Goal: Information Seeking & Learning: Learn about a topic

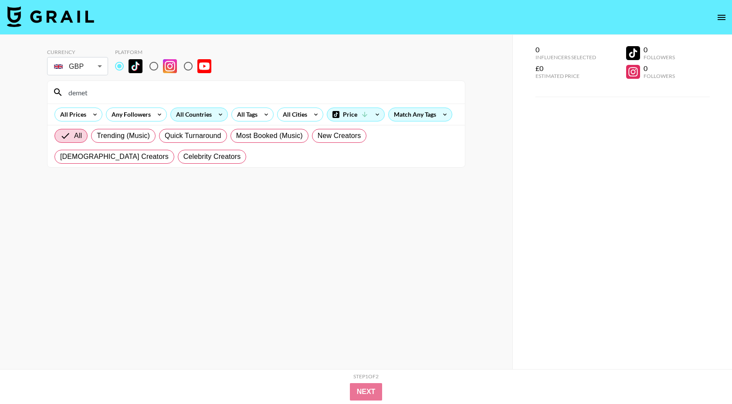
click at [190, 113] on div "All Countries" at bounding box center [192, 114] width 43 height 13
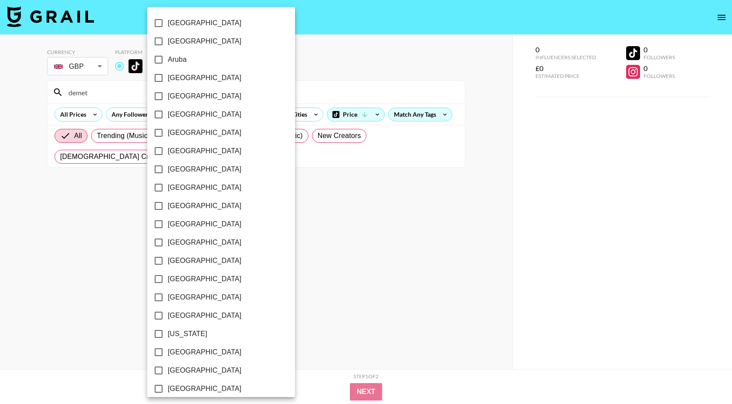
scroll to position [612, 0]
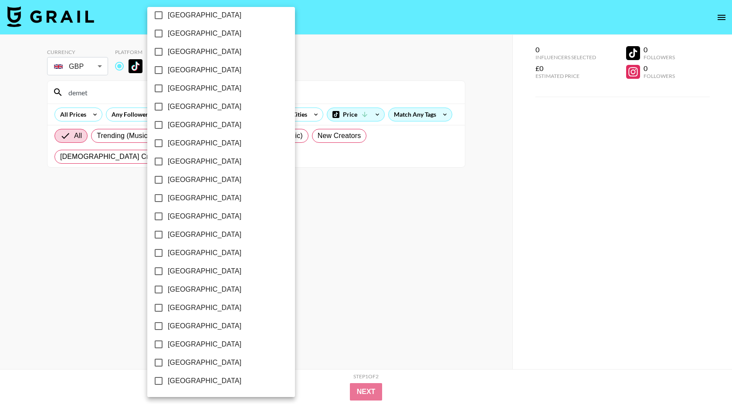
click at [205, 364] on span "[GEOGRAPHIC_DATA]" at bounding box center [205, 363] width 74 height 10
click at [168, 364] on input "[GEOGRAPHIC_DATA]" at bounding box center [158, 363] width 18 height 18
checkbox input "true"
click at [102, 252] on div at bounding box center [366, 202] width 732 height 404
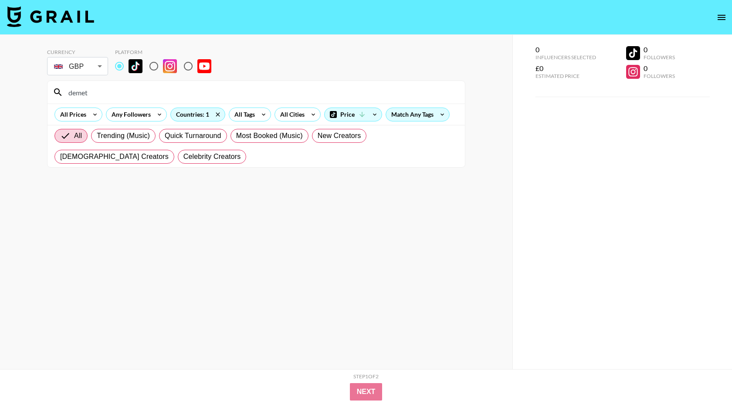
click at [96, 97] on input "demet" at bounding box center [261, 92] width 397 height 14
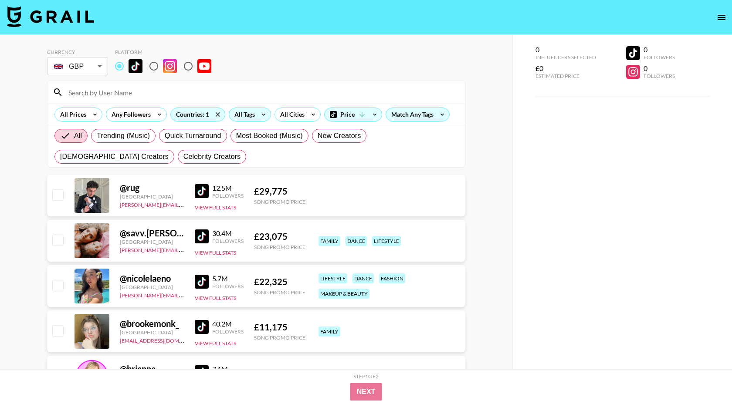
click at [251, 115] on div "All Tags" at bounding box center [242, 114] width 27 height 13
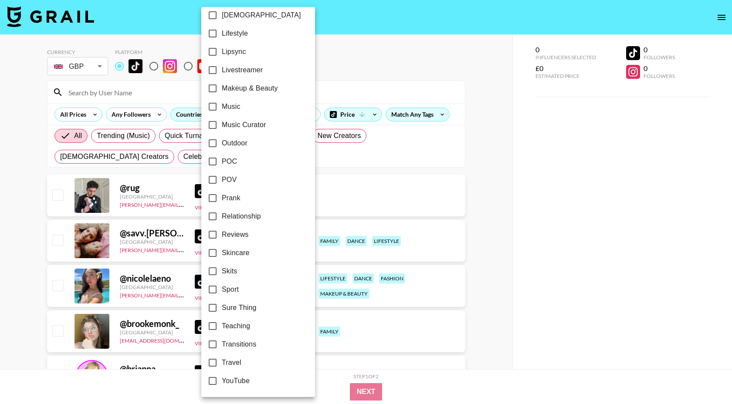
scroll to position [241, 0]
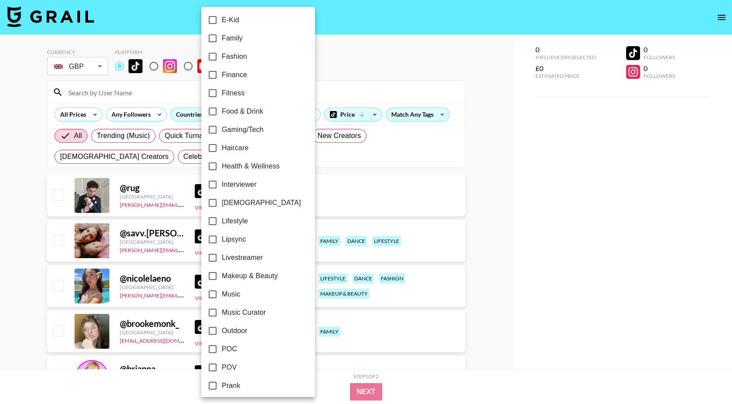
click at [241, 241] on span "Lipsync" at bounding box center [234, 239] width 24 height 10
click at [222, 241] on input "Lipsync" at bounding box center [212, 240] width 18 height 18
checkbox input "true"
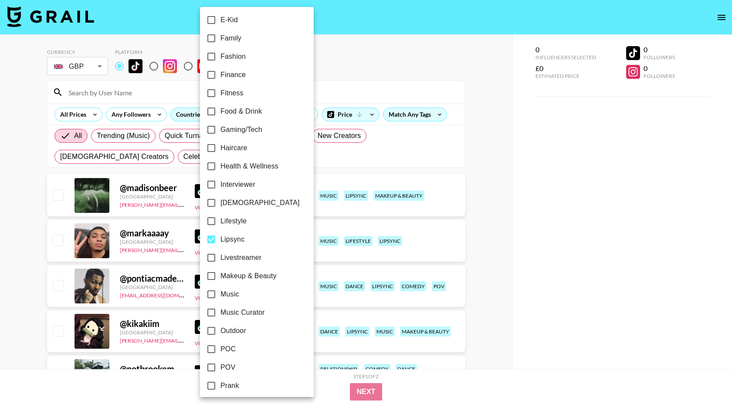
click at [332, 58] on div at bounding box center [366, 202] width 732 height 404
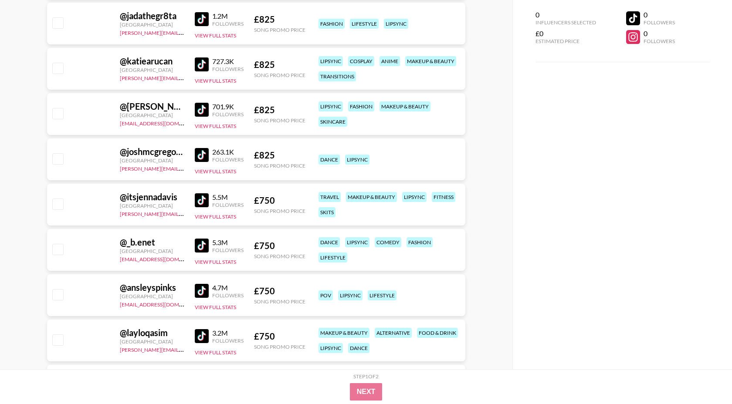
scroll to position [2723, 0]
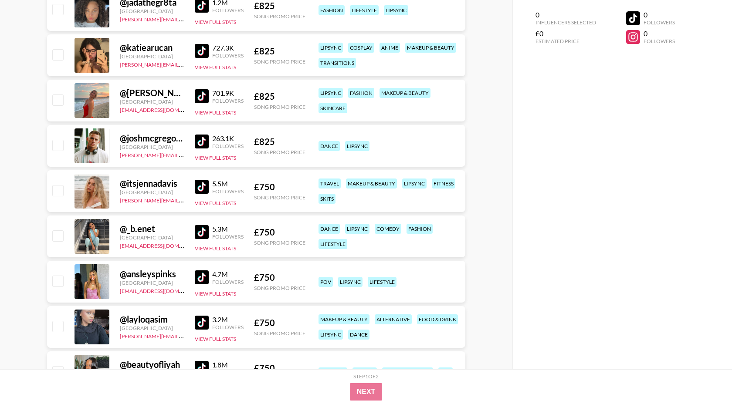
click at [200, 184] on img at bounding box center [202, 187] width 14 height 14
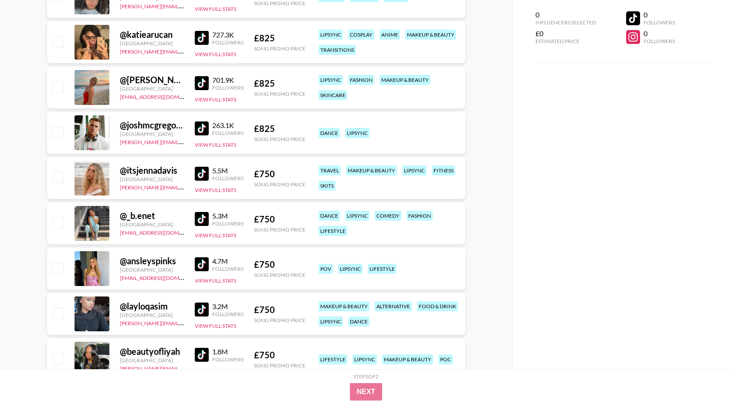
click at [203, 265] on img at bounding box center [202, 265] width 14 height 14
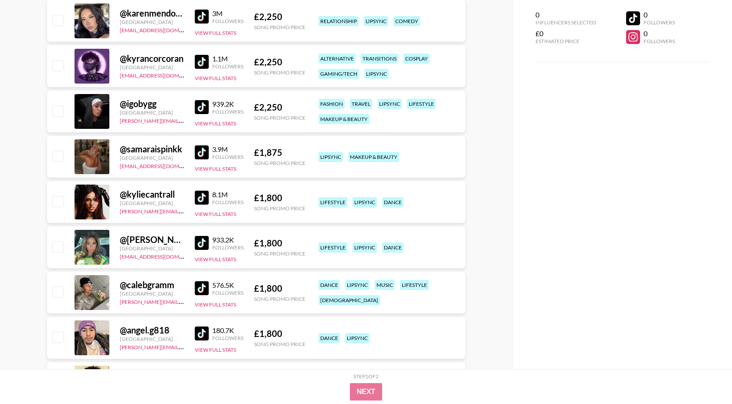
scroll to position [0, 0]
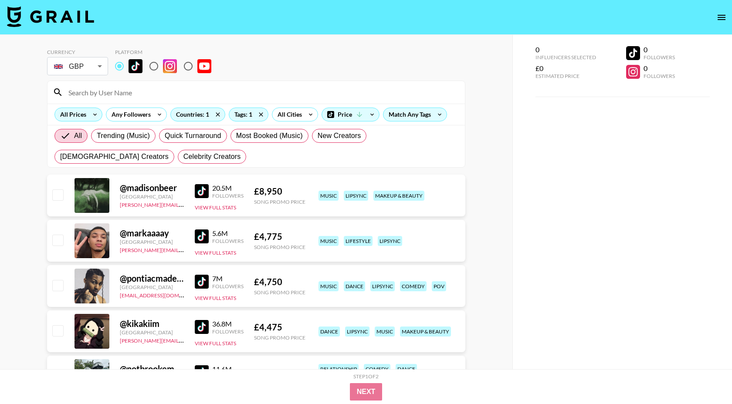
click at [75, 111] on div "All Prices" at bounding box center [71, 114] width 33 height 13
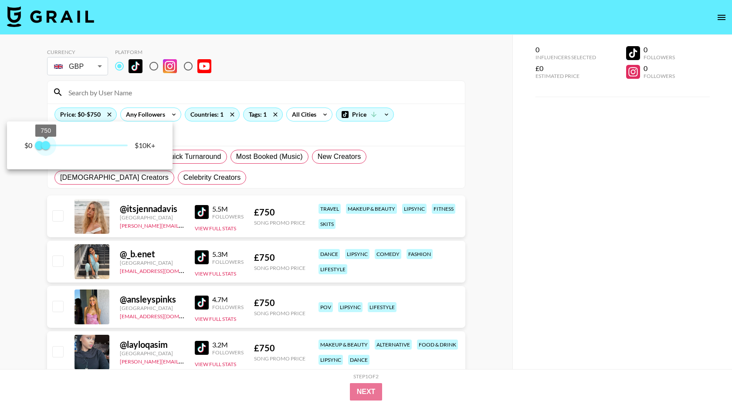
type input "750"
drag, startPoint x: 123, startPoint y: 142, endPoint x: 45, endPoint y: 142, distance: 78.0
click at [45, 142] on span "750" at bounding box center [45, 145] width 9 height 9
click at [175, 326] on div at bounding box center [366, 202] width 732 height 404
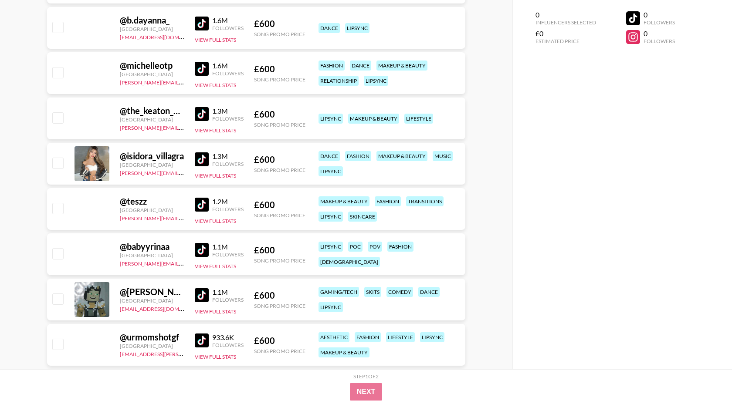
scroll to position [1957, 0]
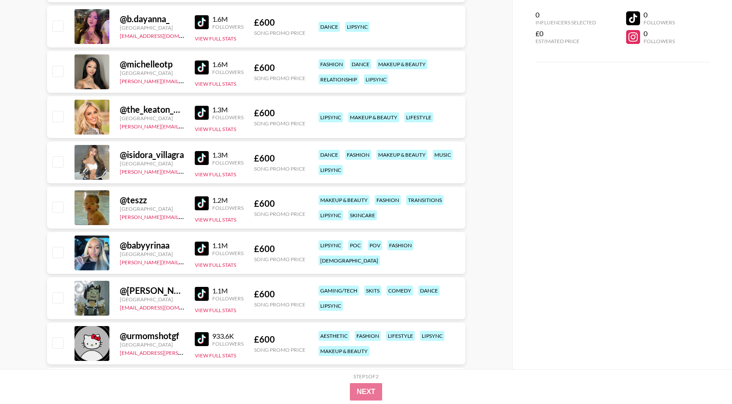
click at [201, 112] on img at bounding box center [202, 113] width 14 height 14
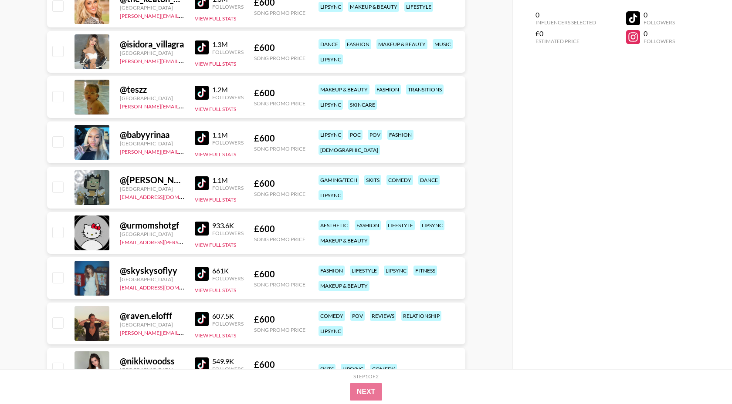
scroll to position [2073, 0]
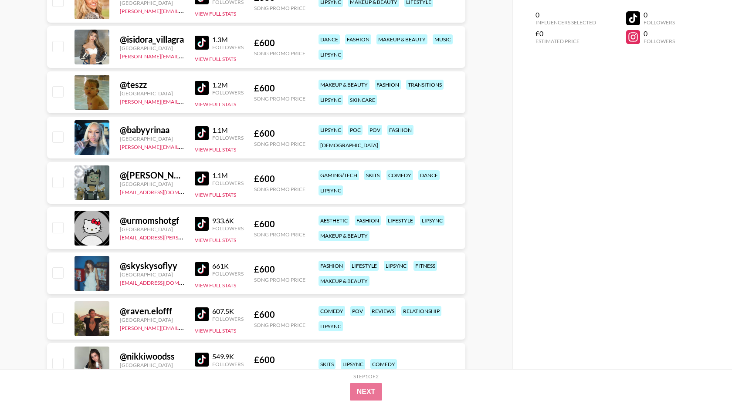
click at [204, 265] on img at bounding box center [202, 269] width 14 height 14
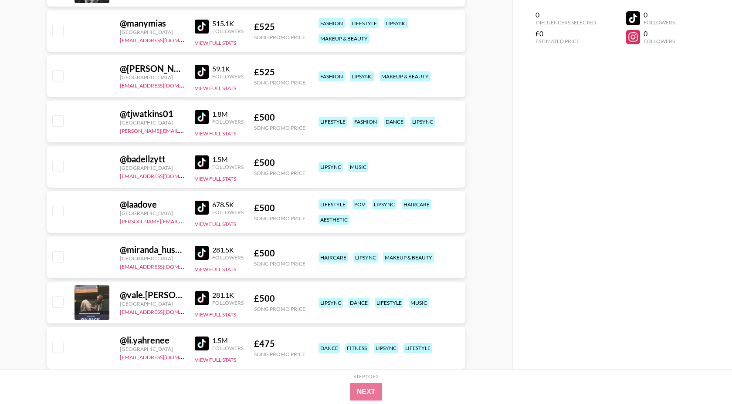
scroll to position [3223, 0]
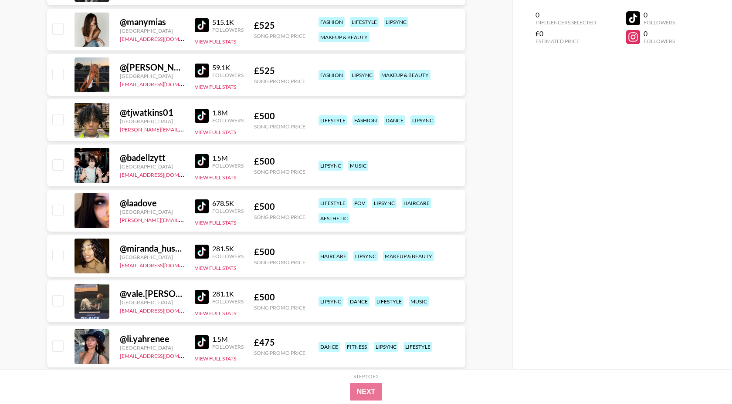
click at [206, 205] on img at bounding box center [202, 207] width 14 height 14
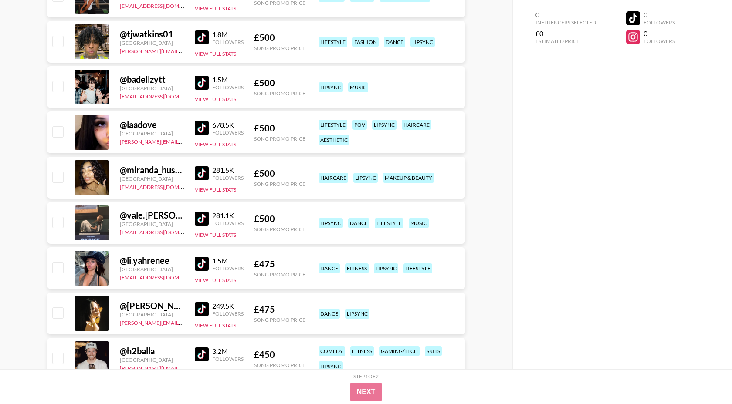
scroll to position [3320, 0]
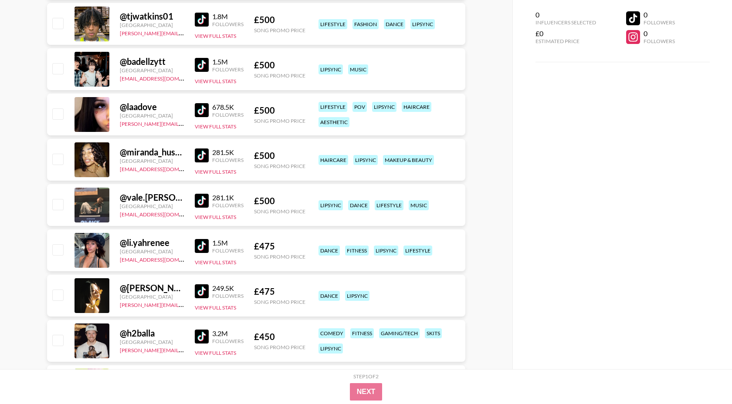
click at [200, 245] on img at bounding box center [202, 246] width 14 height 14
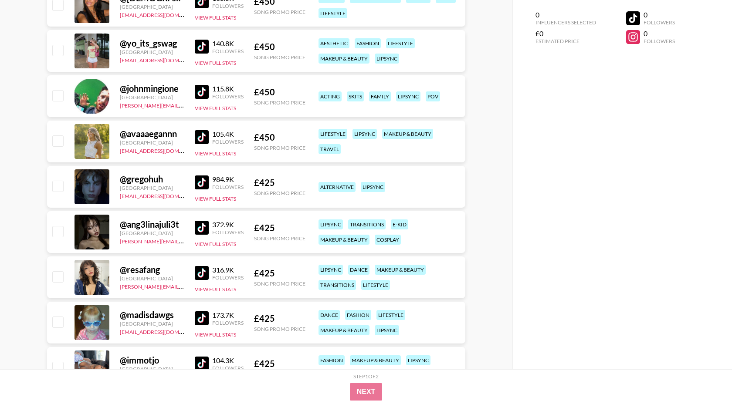
scroll to position [3982, 0]
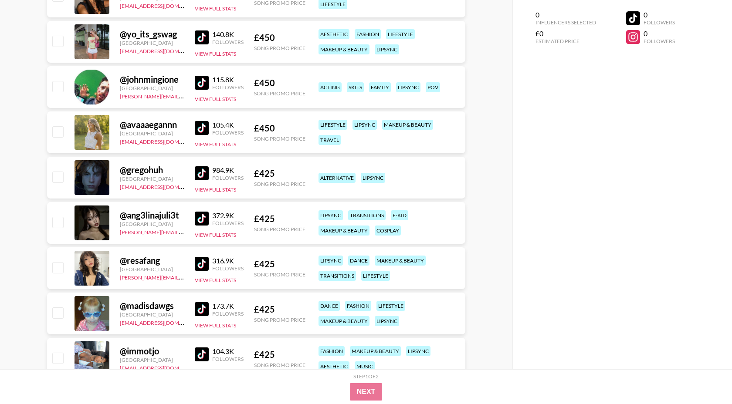
click at [203, 266] on img at bounding box center [202, 264] width 14 height 14
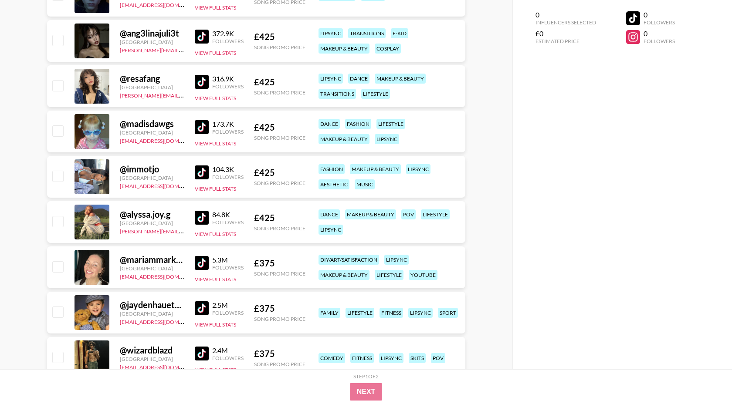
scroll to position [4182, 0]
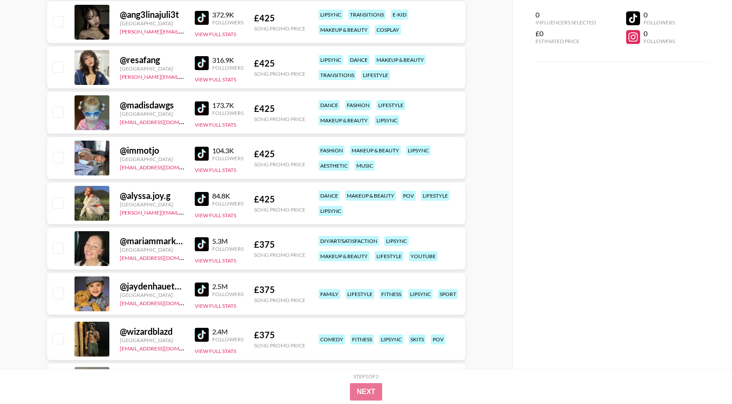
click at [205, 198] on img at bounding box center [202, 199] width 14 height 14
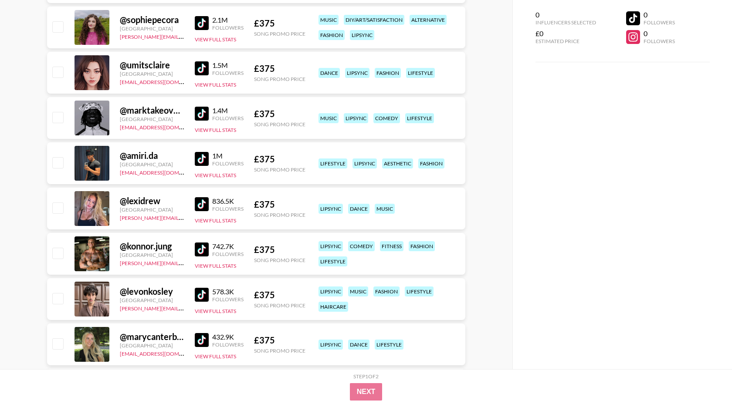
scroll to position [4586, 0]
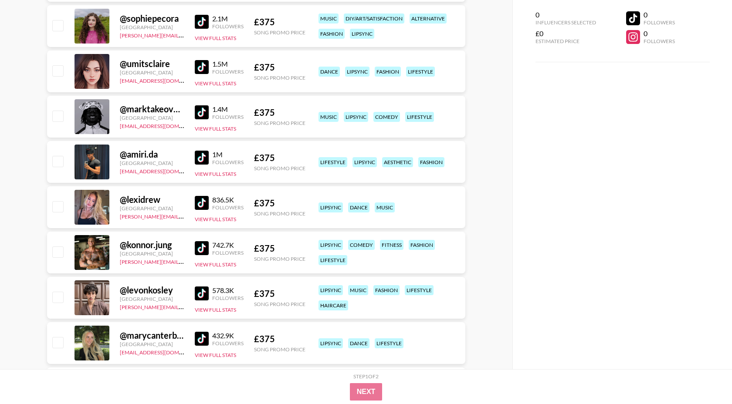
click at [204, 200] on img at bounding box center [202, 203] width 14 height 14
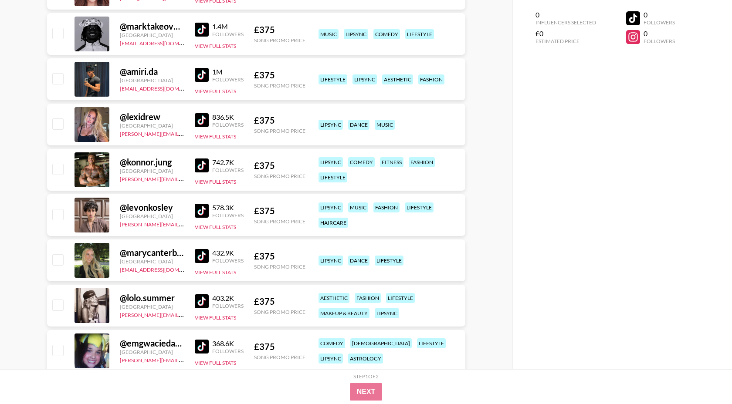
scroll to position [4704, 0]
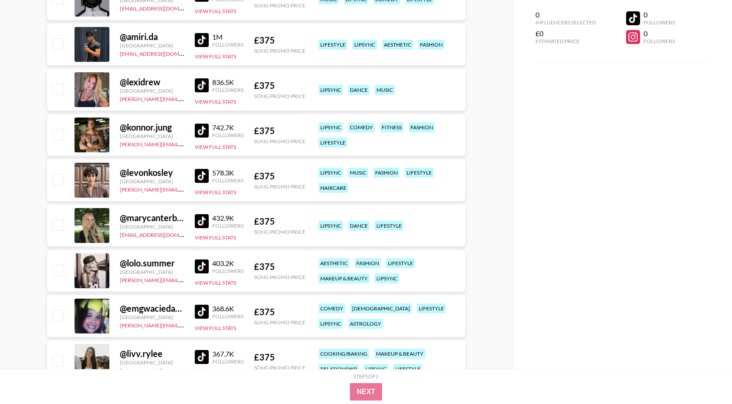
click at [202, 221] on img at bounding box center [202, 221] width 14 height 14
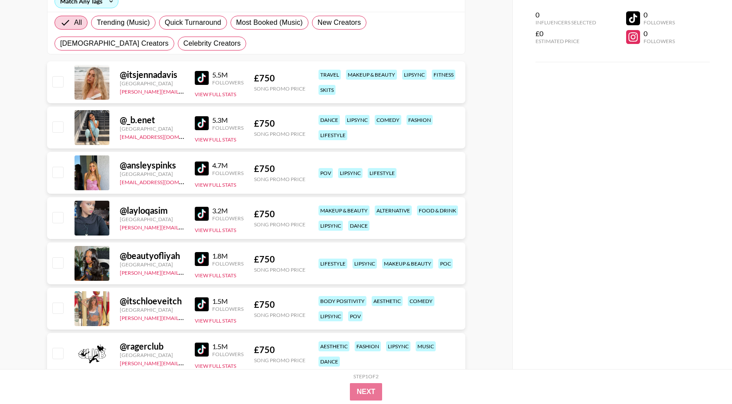
scroll to position [0, 0]
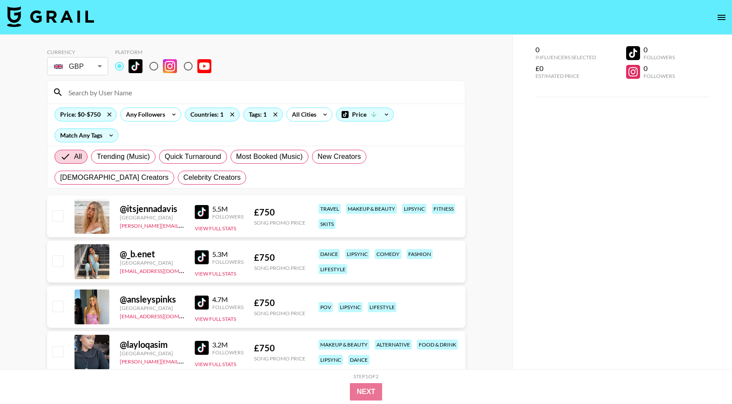
click at [98, 100] on div at bounding box center [255, 92] width 417 height 23
click at [104, 113] on icon at bounding box center [109, 114] width 14 height 13
click at [107, 100] on div at bounding box center [255, 92] width 417 height 23
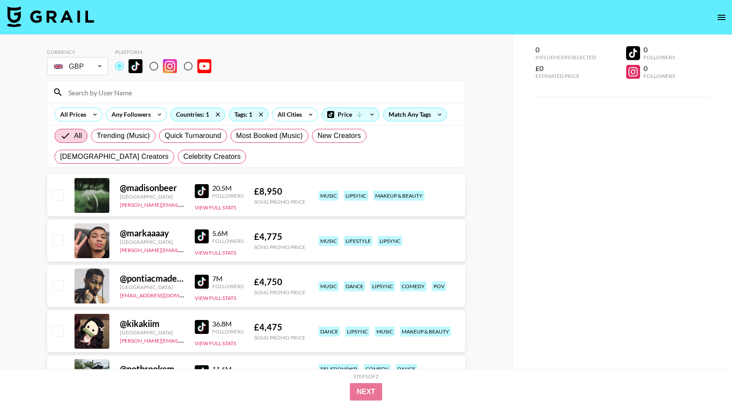
click at [108, 92] on input at bounding box center [261, 92] width 397 height 14
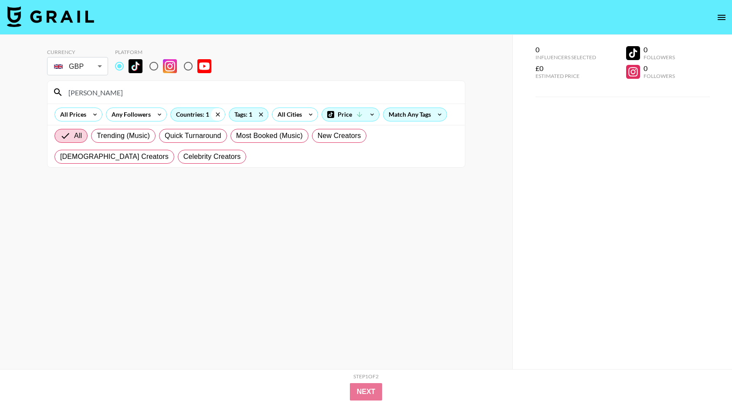
click at [216, 114] on icon at bounding box center [218, 114] width 4 height 4
click at [258, 113] on icon at bounding box center [264, 114] width 14 height 13
click at [151, 95] on input "[PERSON_NAME]" at bounding box center [261, 92] width 397 height 14
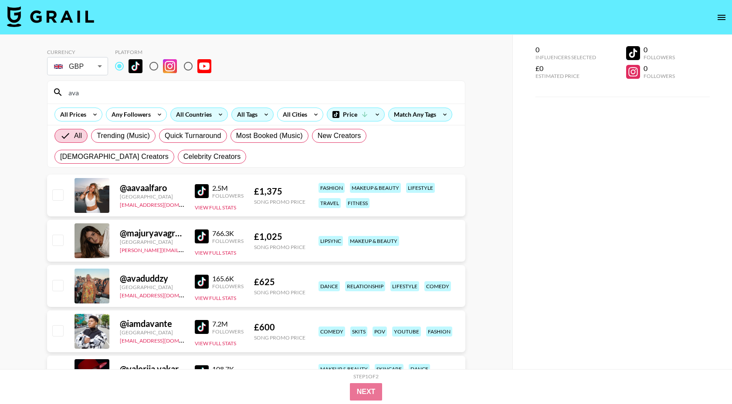
type input "ava"
